Goal: Task Accomplishment & Management: Use online tool/utility

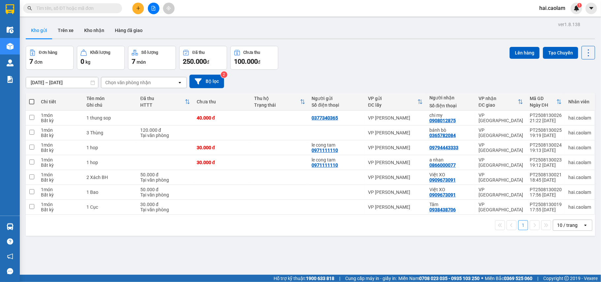
click at [56, 223] on div "1 10 / trang open" at bounding box center [310, 225] width 564 height 11
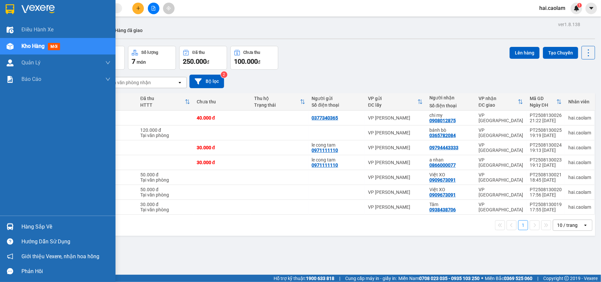
click at [46, 227] on div "Hàng sắp về" at bounding box center [65, 227] width 89 height 10
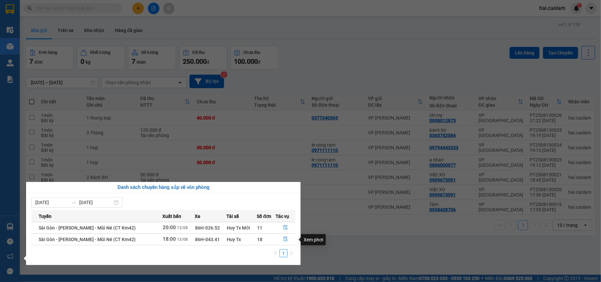
click at [316, 242] on div "Xem phơi" at bounding box center [313, 239] width 25 height 11
drag, startPoint x: 316, startPoint y: 239, endPoint x: 308, endPoint y: 234, distance: 9.3
click at [315, 239] on div "Xem phơi" at bounding box center [313, 239] width 25 height 11
click at [283, 239] on icon "file-done" at bounding box center [285, 239] width 5 height 5
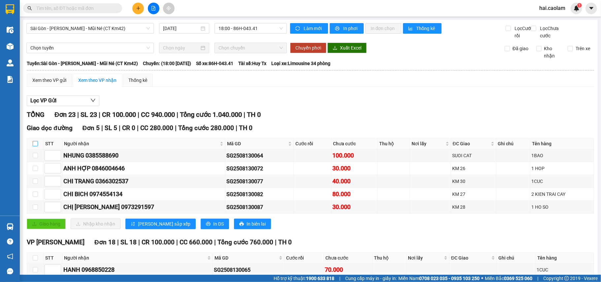
click at [34, 146] on input "checkbox" at bounding box center [35, 143] width 5 height 5
checkbox input "true"
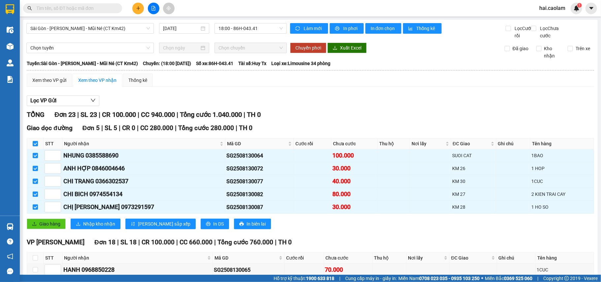
checkbox input "true"
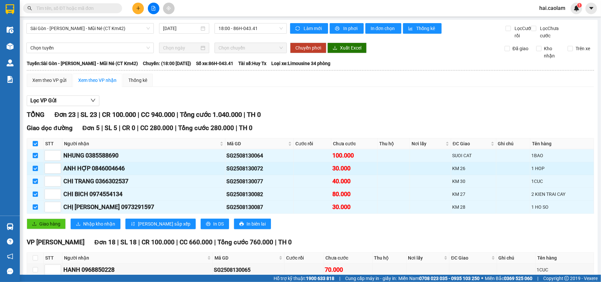
click at [36, 171] on input "checkbox" at bounding box center [35, 168] width 5 height 5
checkbox input "false"
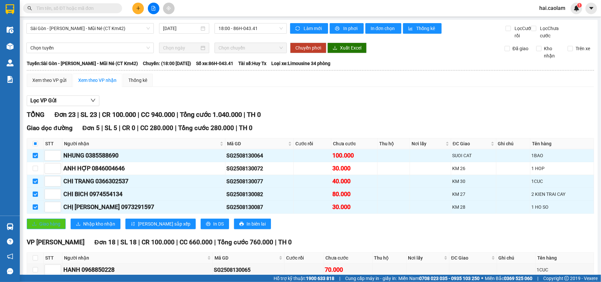
click at [54, 228] on span "Giao hàng" at bounding box center [49, 223] width 21 height 7
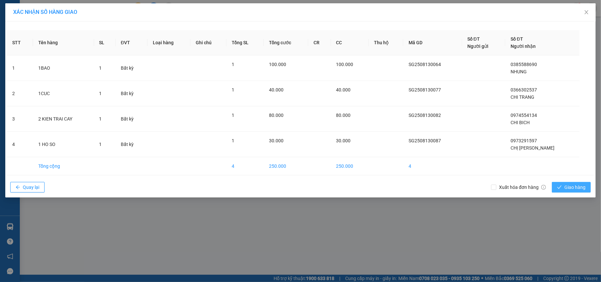
click at [572, 188] on span "Giao hàng" at bounding box center [575, 187] width 21 height 7
